Goal: Find specific page/section: Find specific page/section

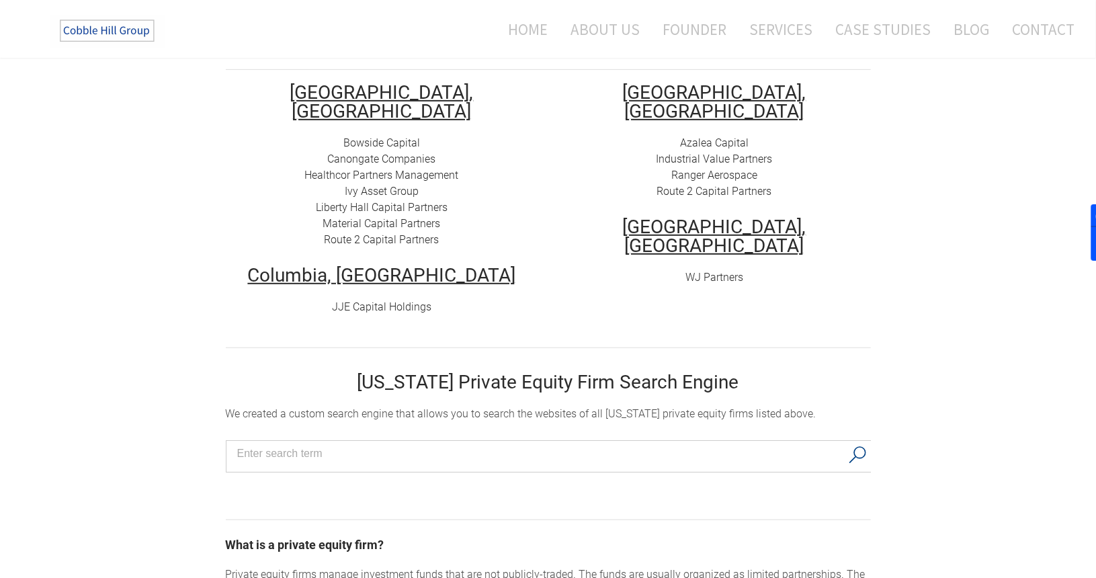
click at [480, 159] on div "Bowside Capital Canongate Companies Healthcor Partners Management Ivy Asset Gro…" at bounding box center [382, 191] width 312 height 113
click at [479, 143] on div "Bowside Capital Canongate Companies Healthcor Partners Management Ivy Asset Gro…" at bounding box center [382, 191] width 312 height 113
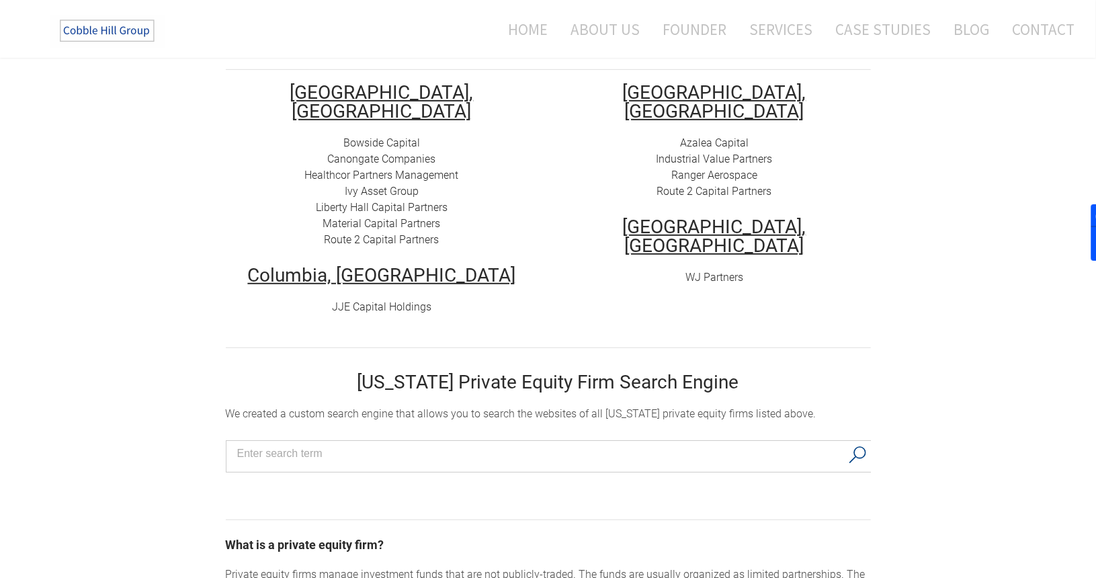
click at [479, 143] on div "Bowside Capital Canongate Companies Healthcor Partners Management Ivy Asset Gro…" at bounding box center [382, 191] width 312 height 113
click at [812, 135] on div "Azalea Capital Industrial Value Partners Ranger Aerospace Route 2 Capital Partn…" at bounding box center [714, 167] width 312 height 64
drag, startPoint x: 812, startPoint y: 124, endPoint x: 823, endPoint y: 154, distance: 32.3
click at [823, 154] on div "Azalea Capital Industrial Value Partners Ranger Aerospace Route 2 Capital Partn…" at bounding box center [714, 167] width 312 height 64
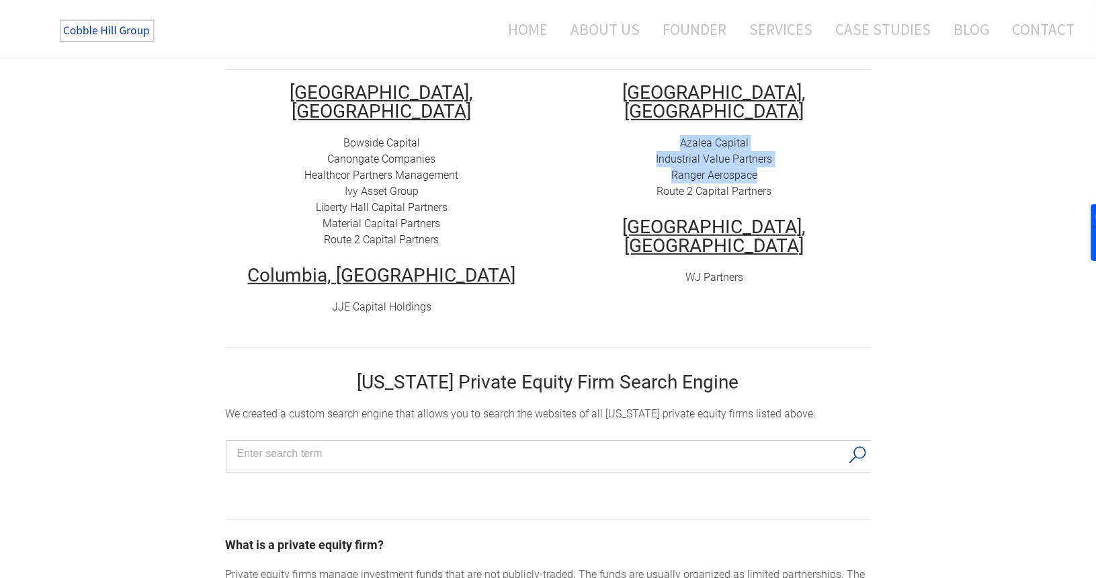
click at [823, 154] on div "Azalea Capital Industrial Value Partners Ranger Aerospace Route 2 Capital Partn…" at bounding box center [714, 167] width 312 height 64
drag, startPoint x: 823, startPoint y: 154, endPoint x: 815, endPoint y: 126, distance: 29.3
click at [815, 135] on div "Azalea Capital Industrial Value Partners Ranger Aerospace Route 2 Capital Partn…" at bounding box center [714, 167] width 312 height 64
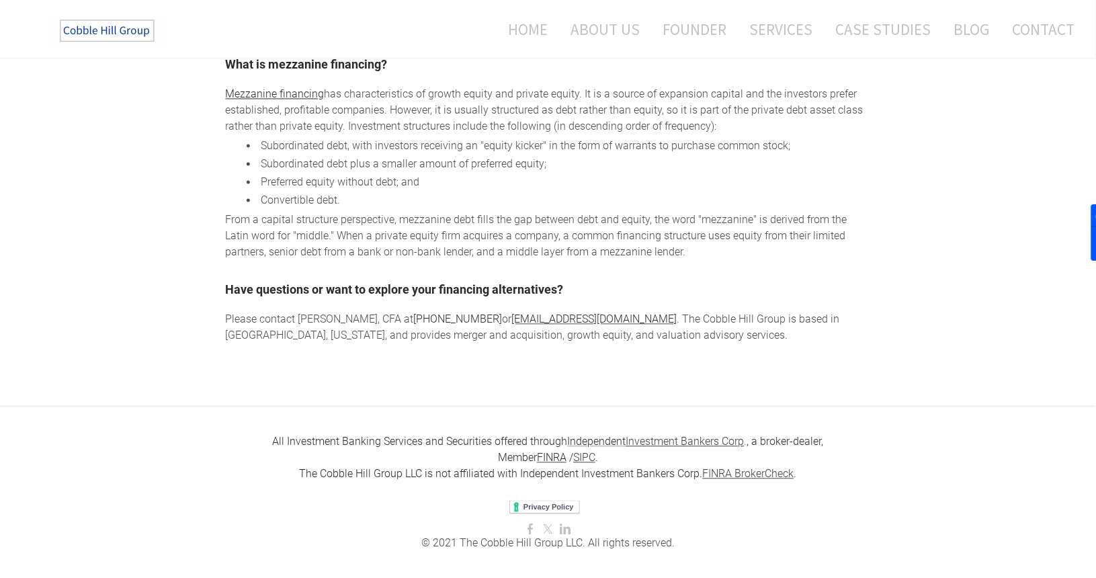
scroll to position [1360, 0]
